Goal: Find specific page/section: Find specific page/section

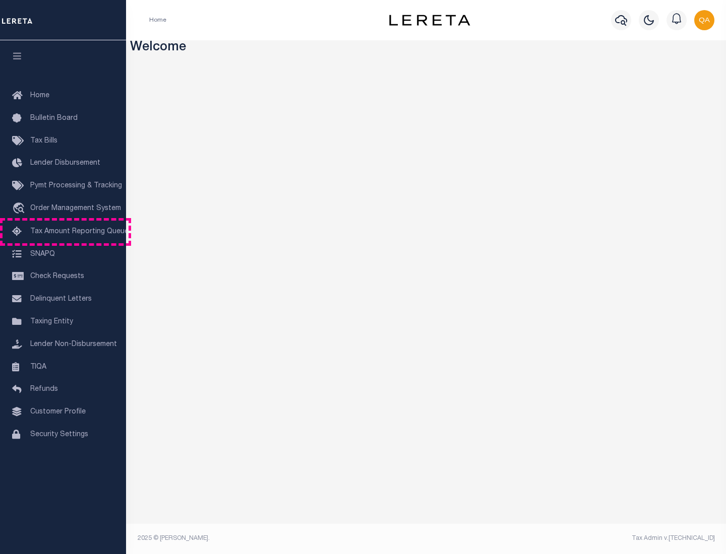
click at [63, 232] on span "Tax Amount Reporting Queue" at bounding box center [79, 231] width 98 height 7
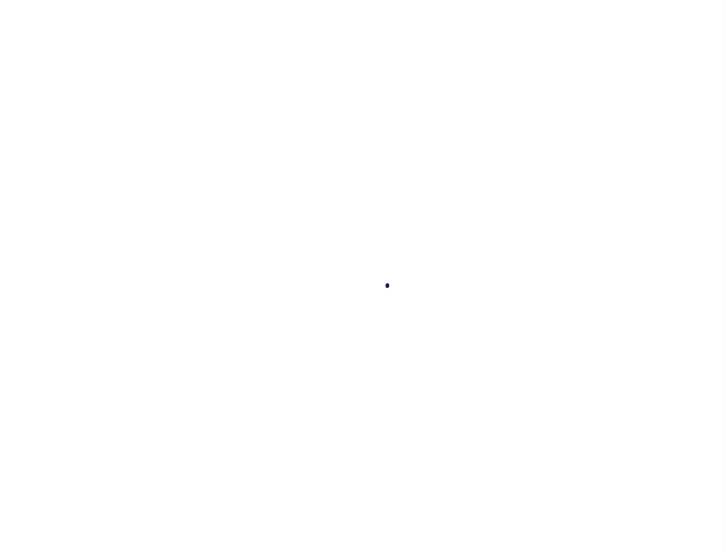
select select "100"
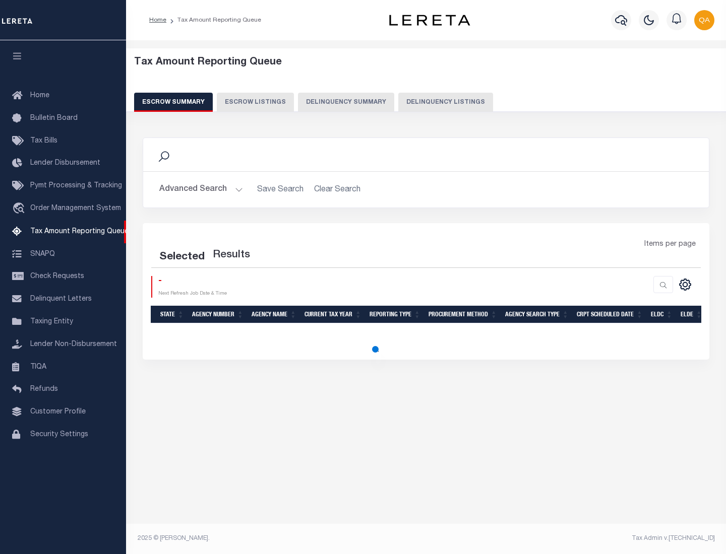
select select "100"
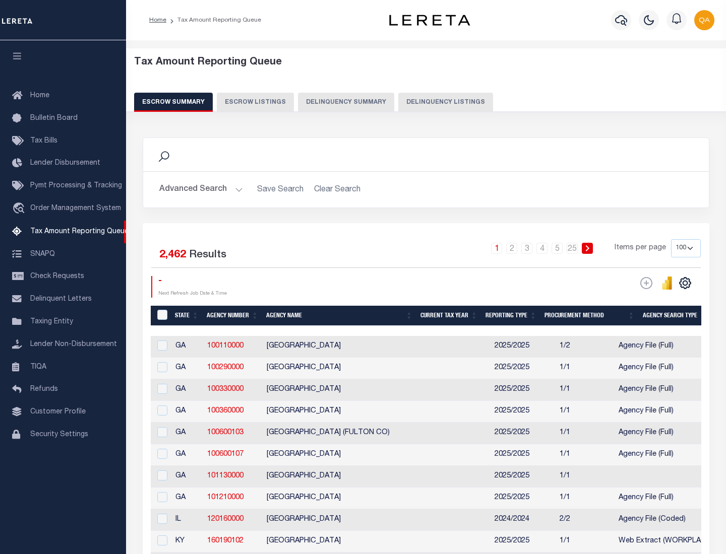
scroll to position [1142, 0]
